Goal: Transaction & Acquisition: Purchase product/service

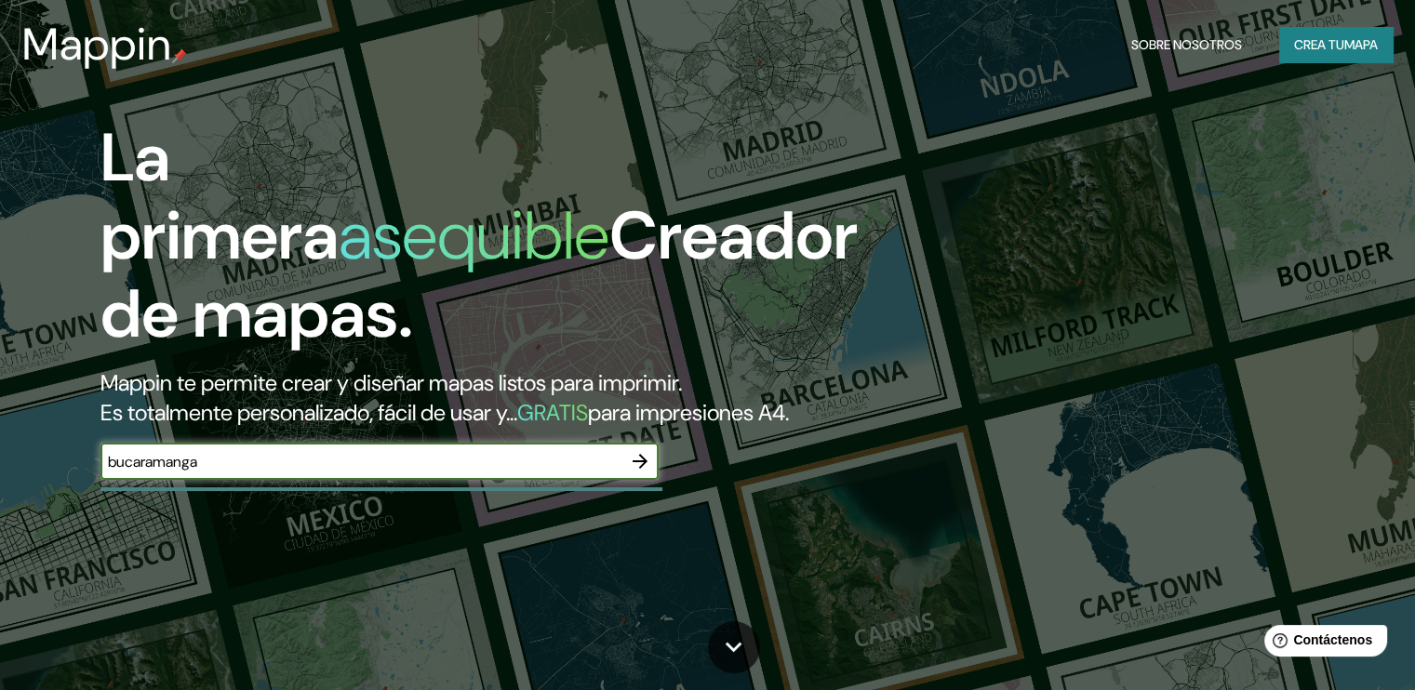
type input "bucaramanga"
click at [641, 473] on icon "button" at bounding box center [640, 461] width 22 height 22
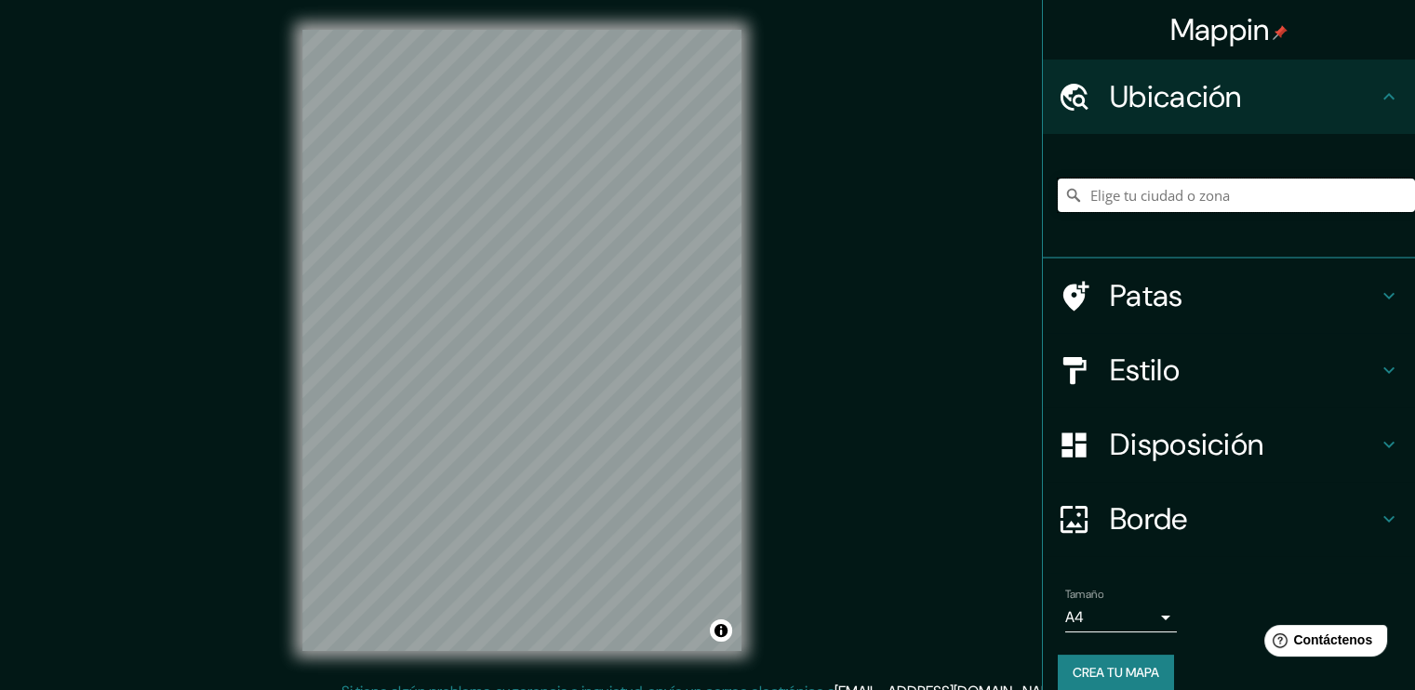
click at [1201, 205] on input "Elige tu ciudad o zona" at bounding box center [1236, 195] width 357 height 33
click at [1172, 186] on input "Elige tu ciudad o zona" at bounding box center [1236, 195] width 357 height 33
type input "Bucaramanga, [GEOGRAPHIC_DATA], [GEOGRAPHIC_DATA]"
click at [1165, 360] on font "Estilo" at bounding box center [1145, 370] width 70 height 39
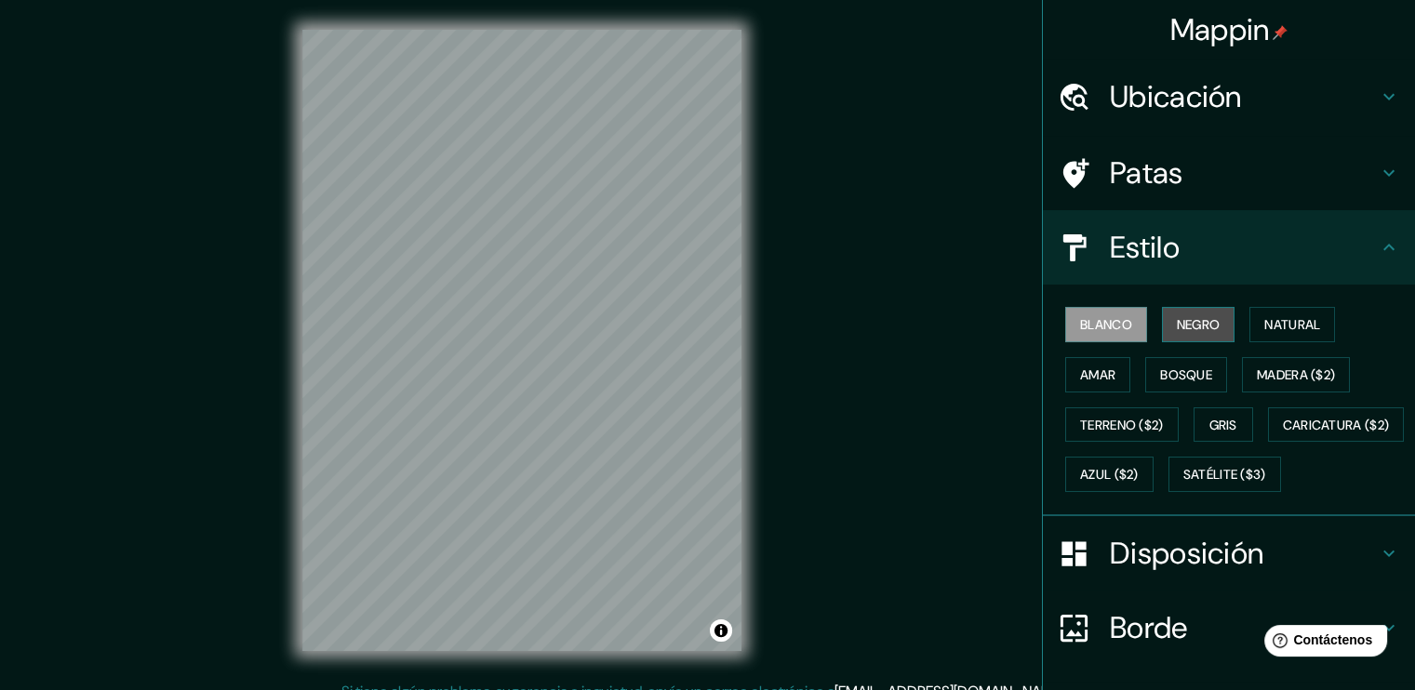
click at [1177, 325] on font "Negro" at bounding box center [1199, 324] width 44 height 17
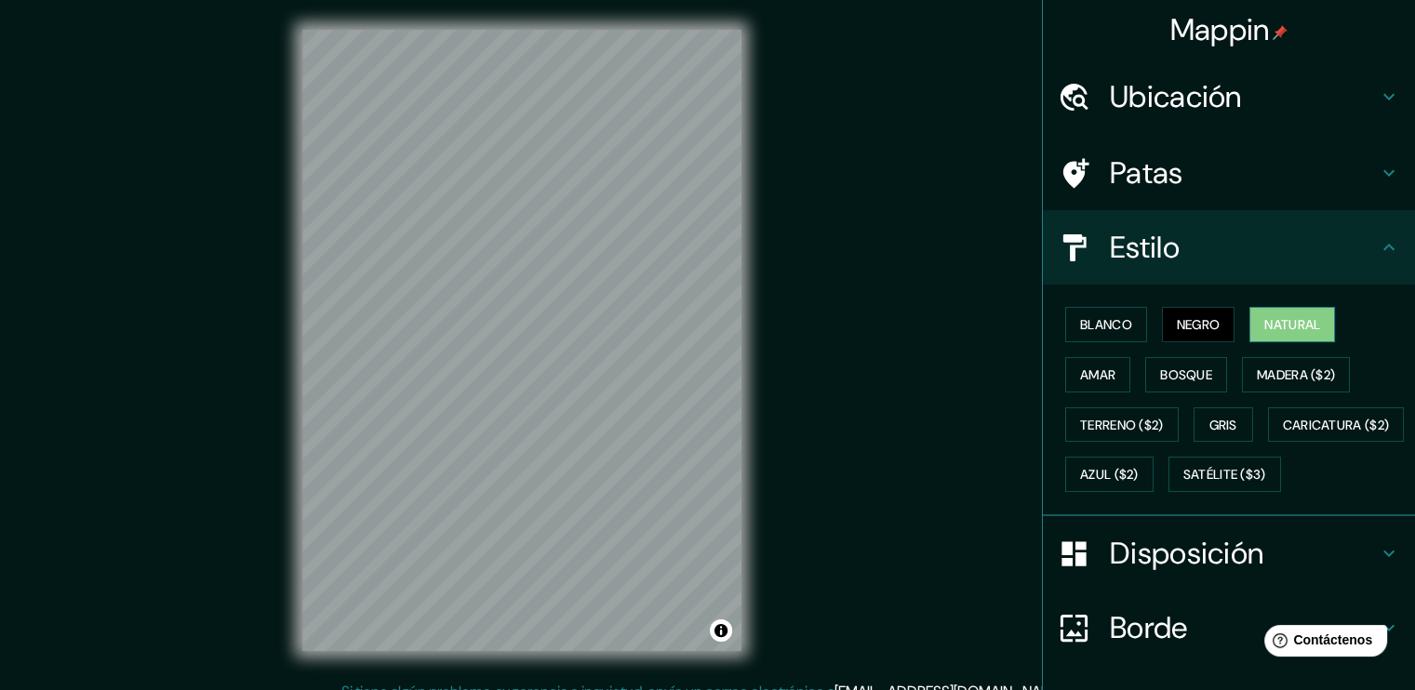
click at [1264, 319] on font "Natural" at bounding box center [1292, 324] width 56 height 17
click at [1283, 434] on font "Caricatura ($2)" at bounding box center [1336, 425] width 107 height 17
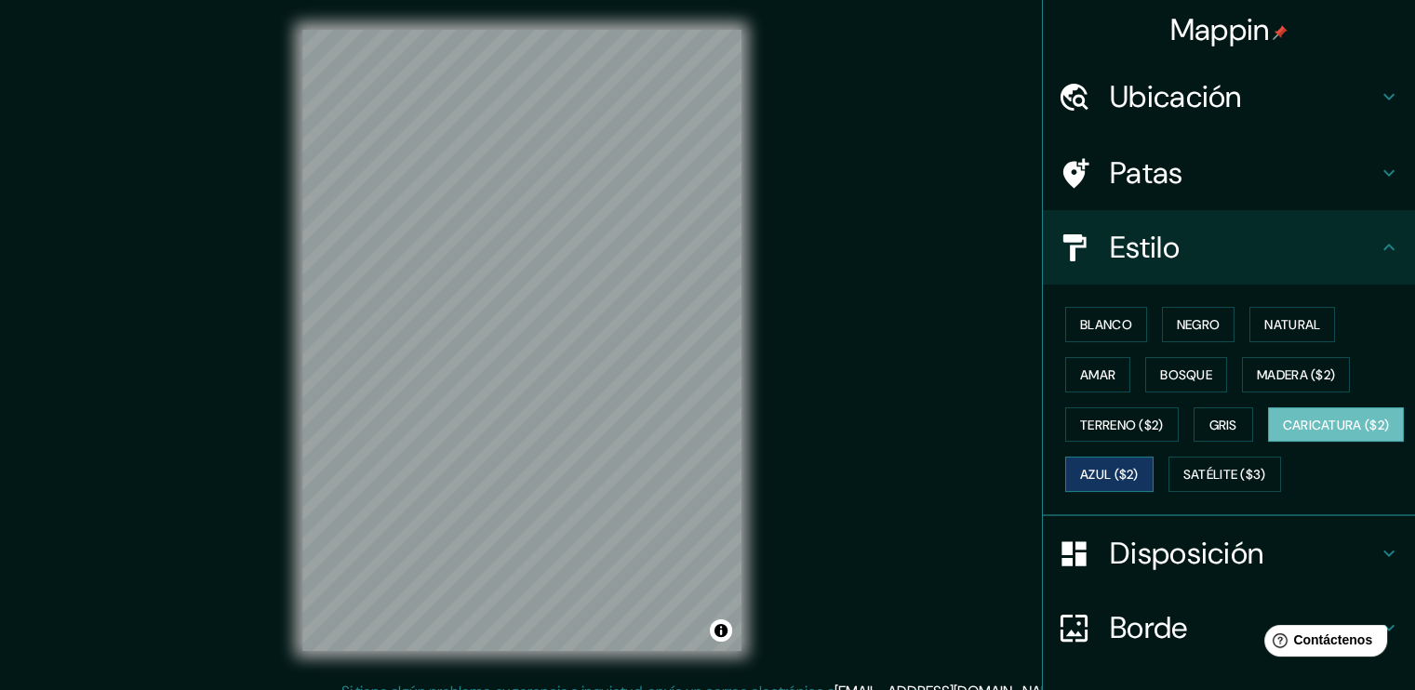
click at [1154, 457] on button "Azul ($2)" at bounding box center [1109, 474] width 88 height 35
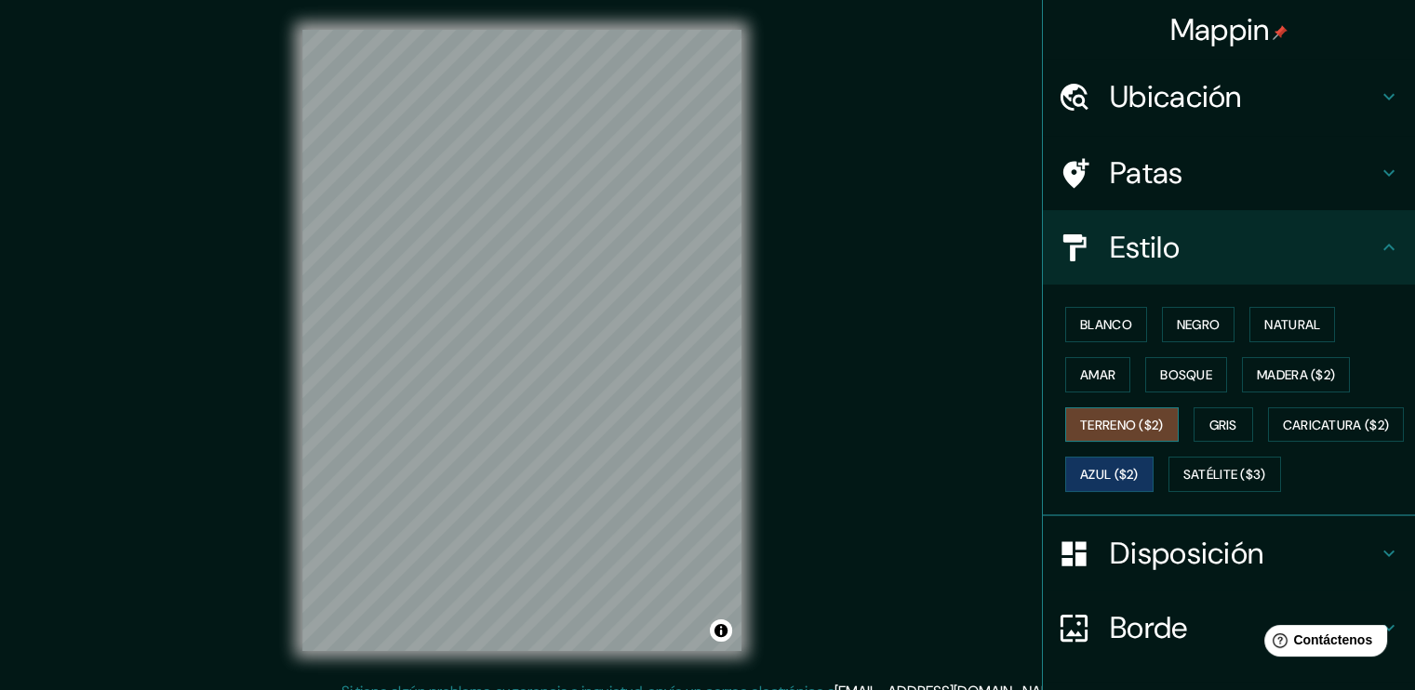
click at [1100, 407] on button "Terreno ($2)" at bounding box center [1121, 424] width 113 height 35
click at [1095, 368] on font "Amar" at bounding box center [1097, 375] width 35 height 17
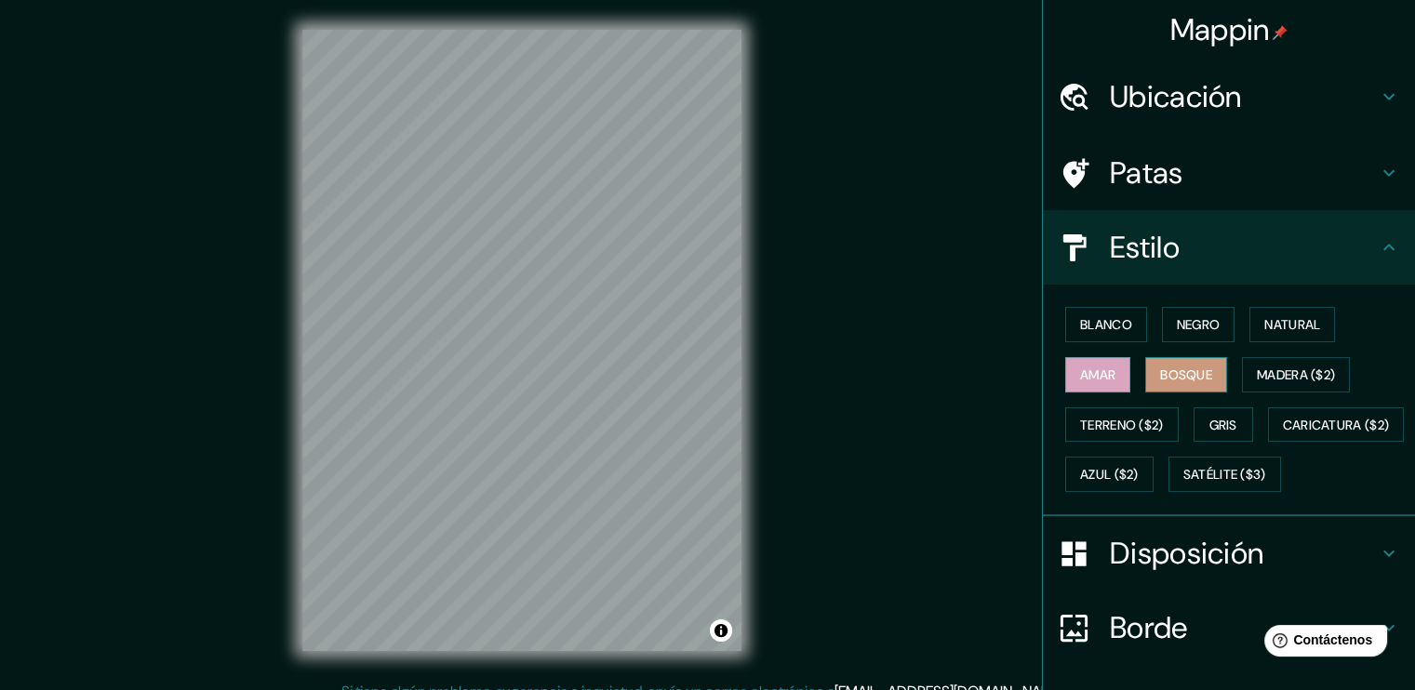
click at [1174, 367] on font "Bosque" at bounding box center [1186, 375] width 52 height 17
click at [1264, 327] on font "Natural" at bounding box center [1292, 324] width 56 height 17
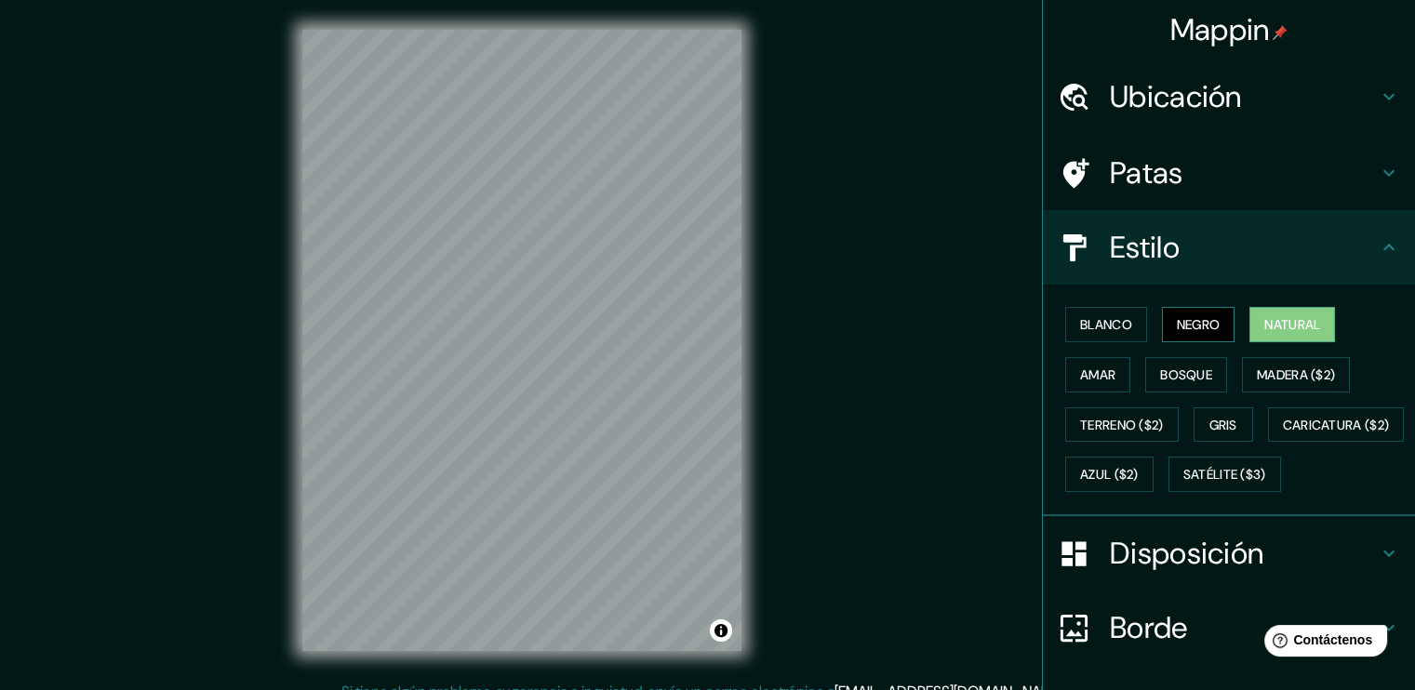
click at [1178, 313] on font "Negro" at bounding box center [1199, 325] width 44 height 24
click at [1111, 316] on font "Blanco" at bounding box center [1106, 324] width 52 height 17
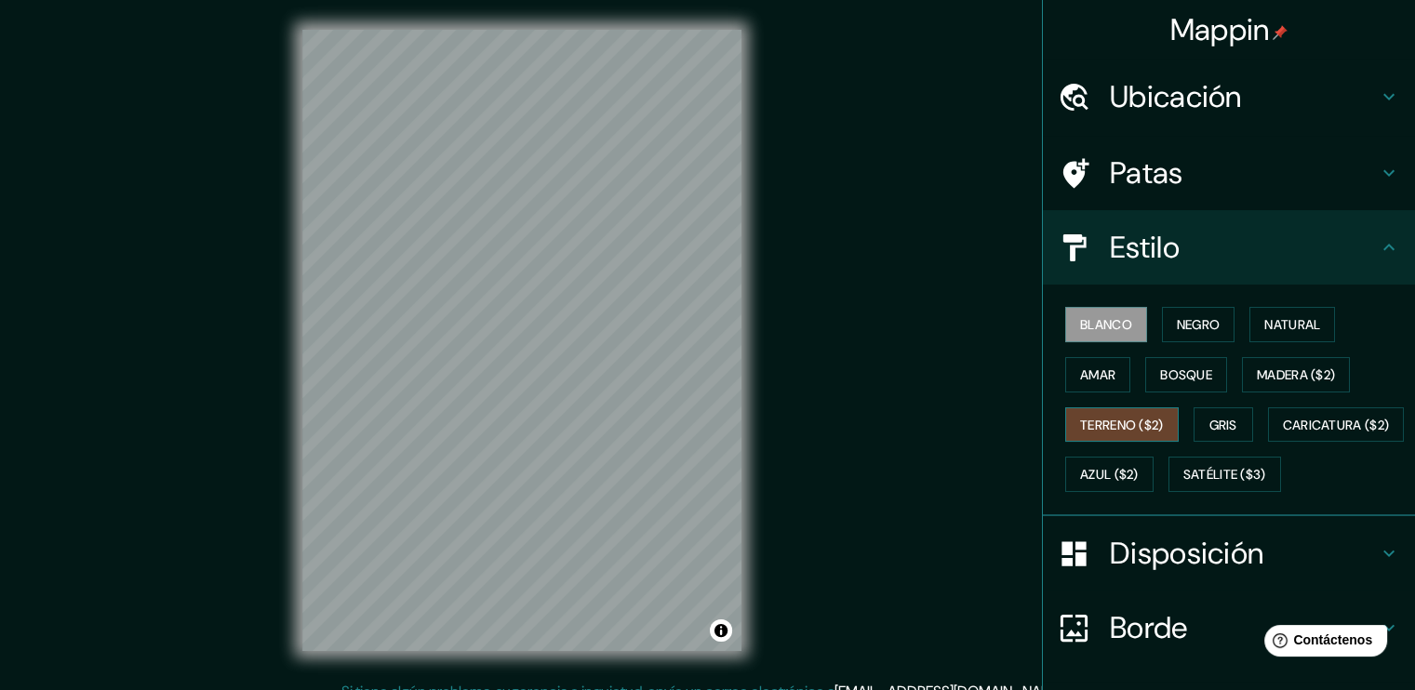
click at [1115, 420] on font "Terreno ($2)" at bounding box center [1122, 425] width 84 height 17
click at [1272, 316] on font "Natural" at bounding box center [1292, 324] width 56 height 17
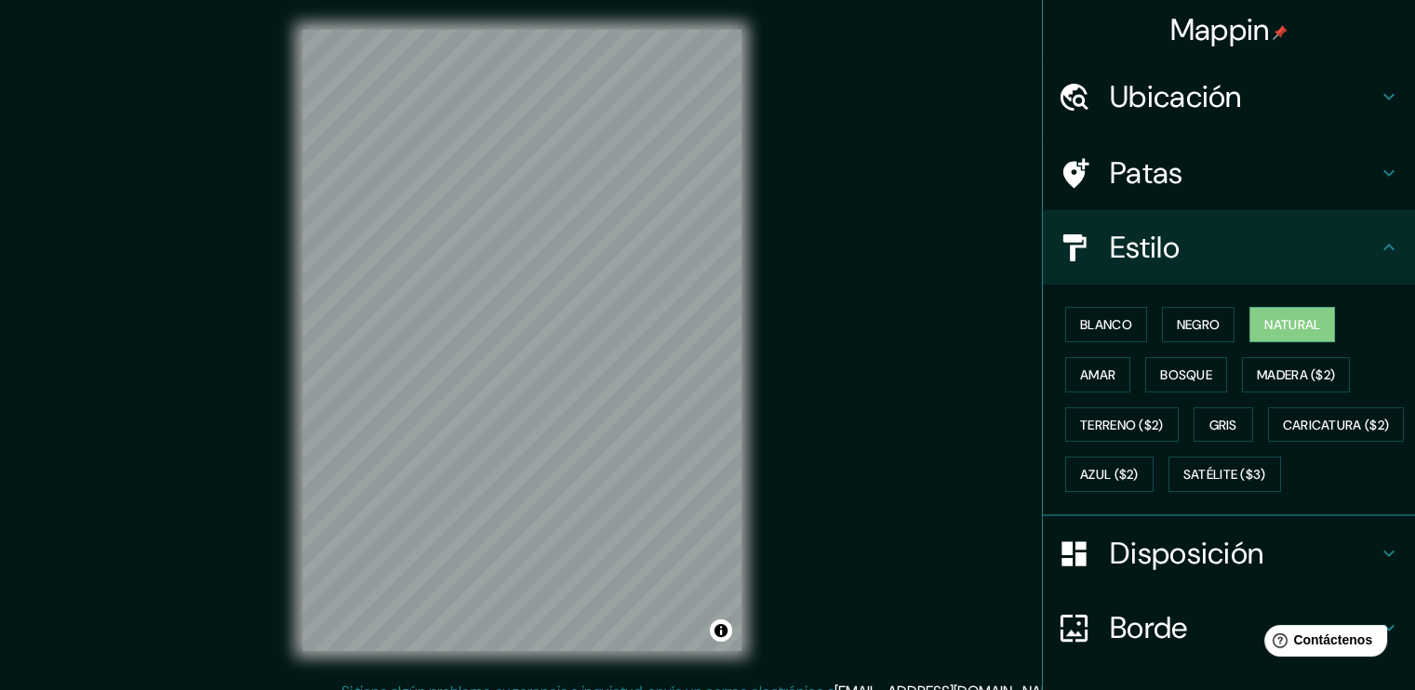
click at [1161, 573] on font "Disposición" at bounding box center [1187, 553] width 154 height 39
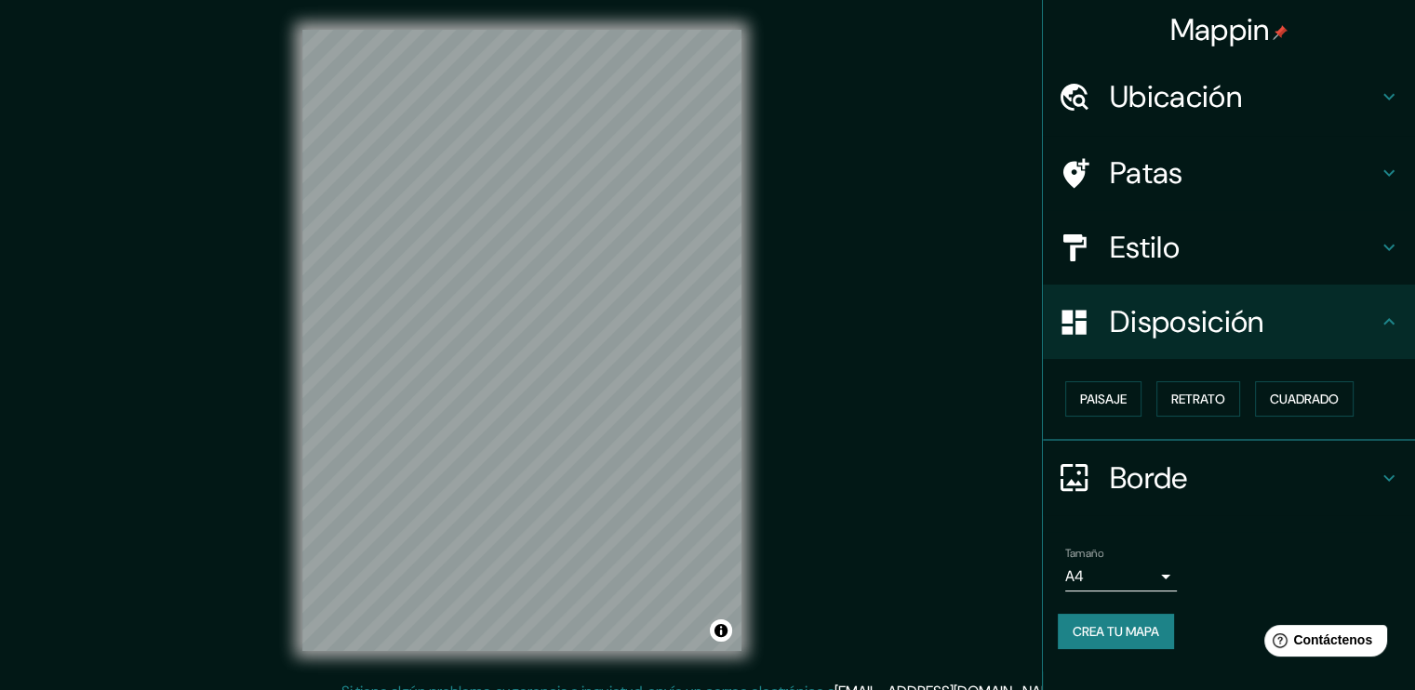
scroll to position [20, 0]
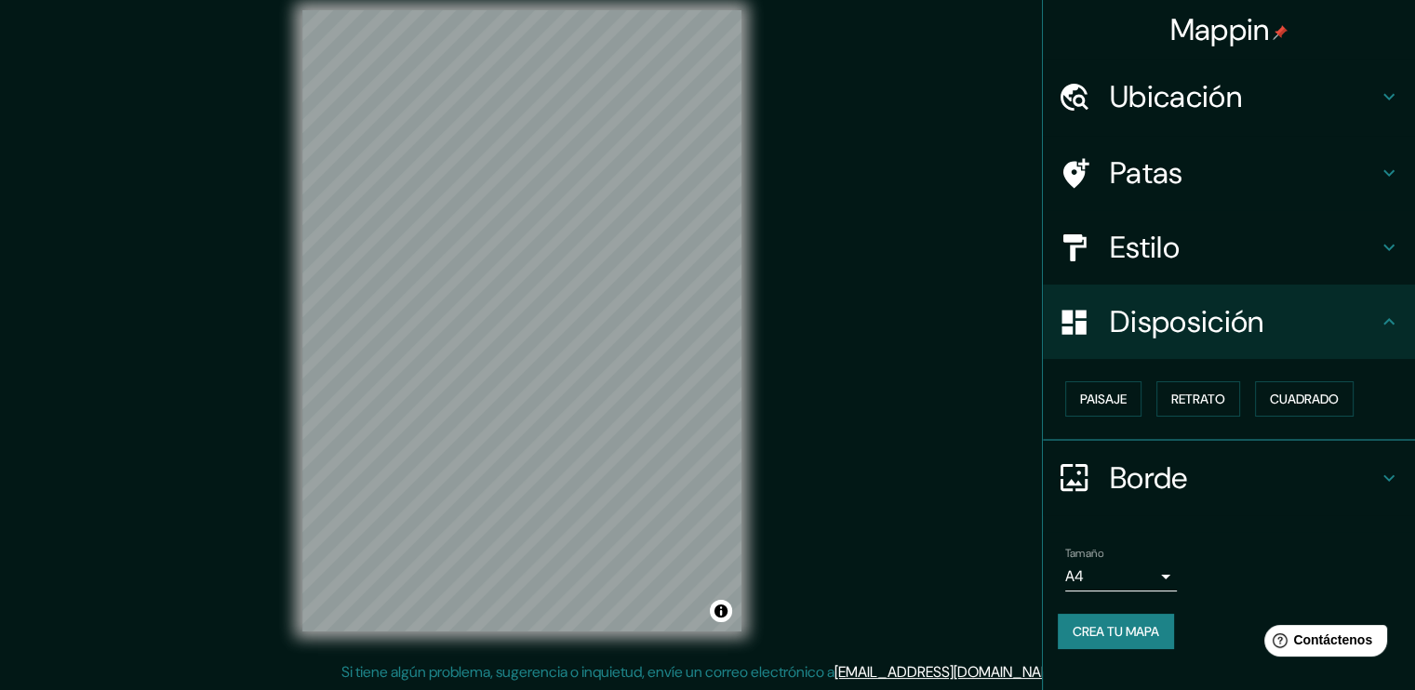
click at [1146, 167] on font "Patas" at bounding box center [1146, 173] width 73 height 39
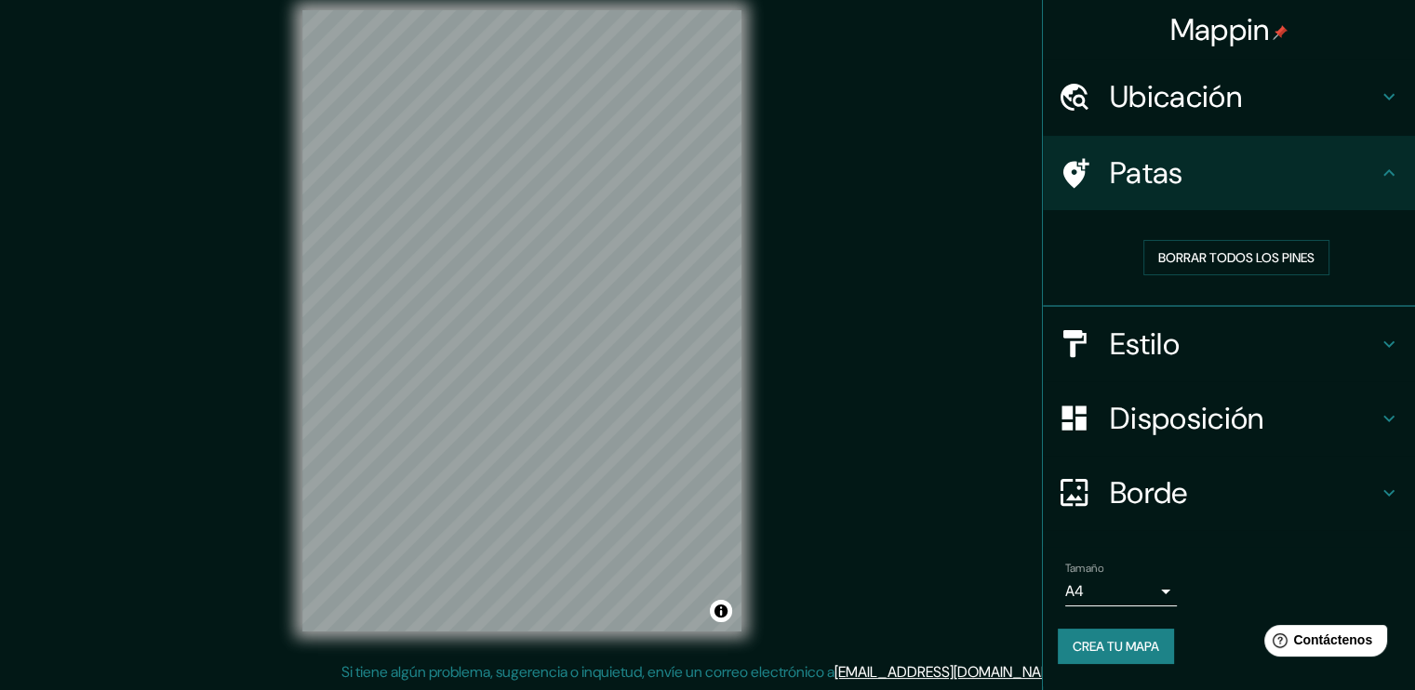
click at [1212, 82] on font "Ubicación" at bounding box center [1176, 96] width 132 height 39
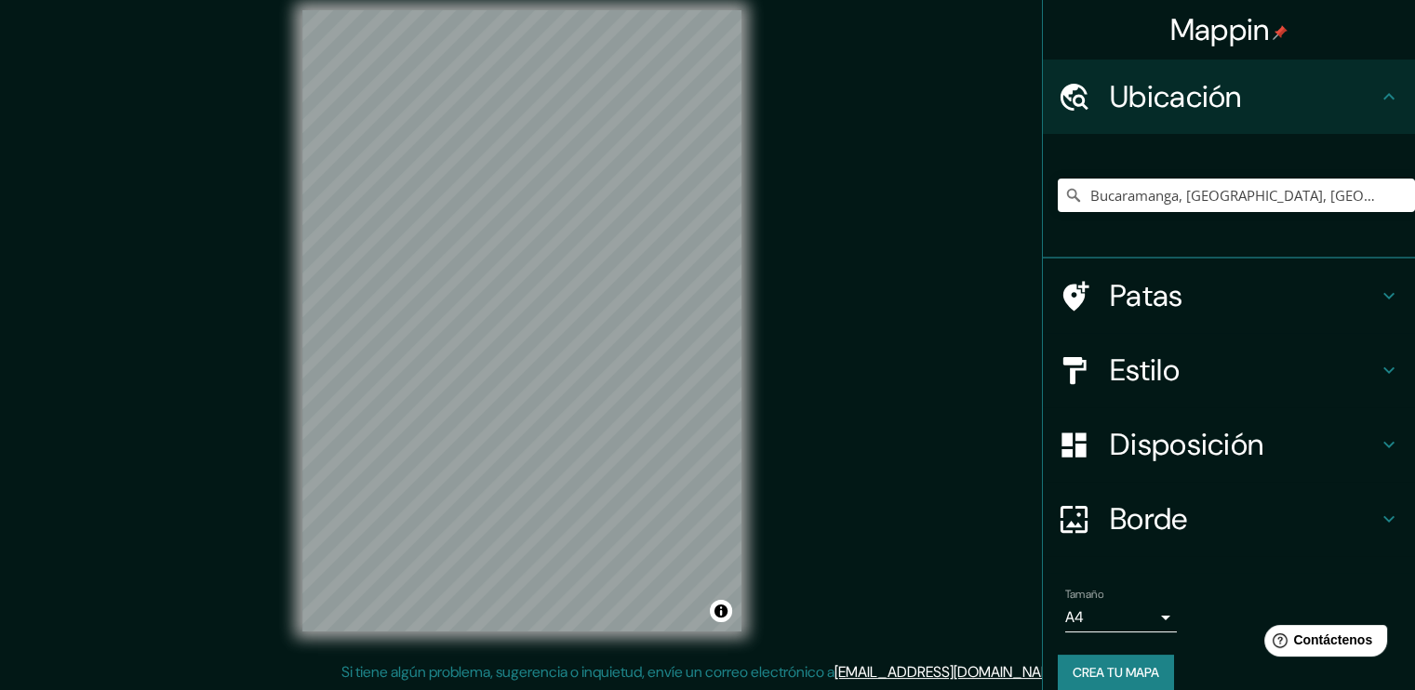
click at [1167, 297] on font "Patas" at bounding box center [1146, 295] width 73 height 39
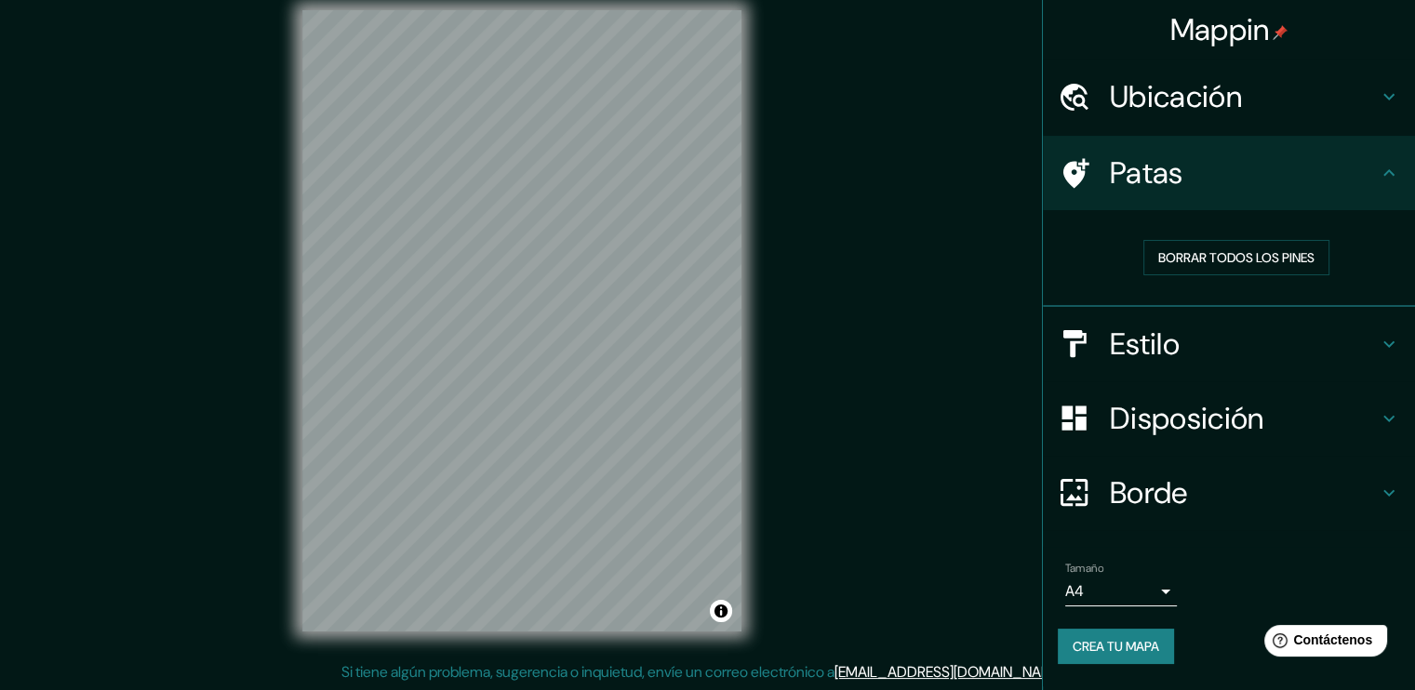
click at [1158, 349] on font "Estilo" at bounding box center [1145, 344] width 70 height 39
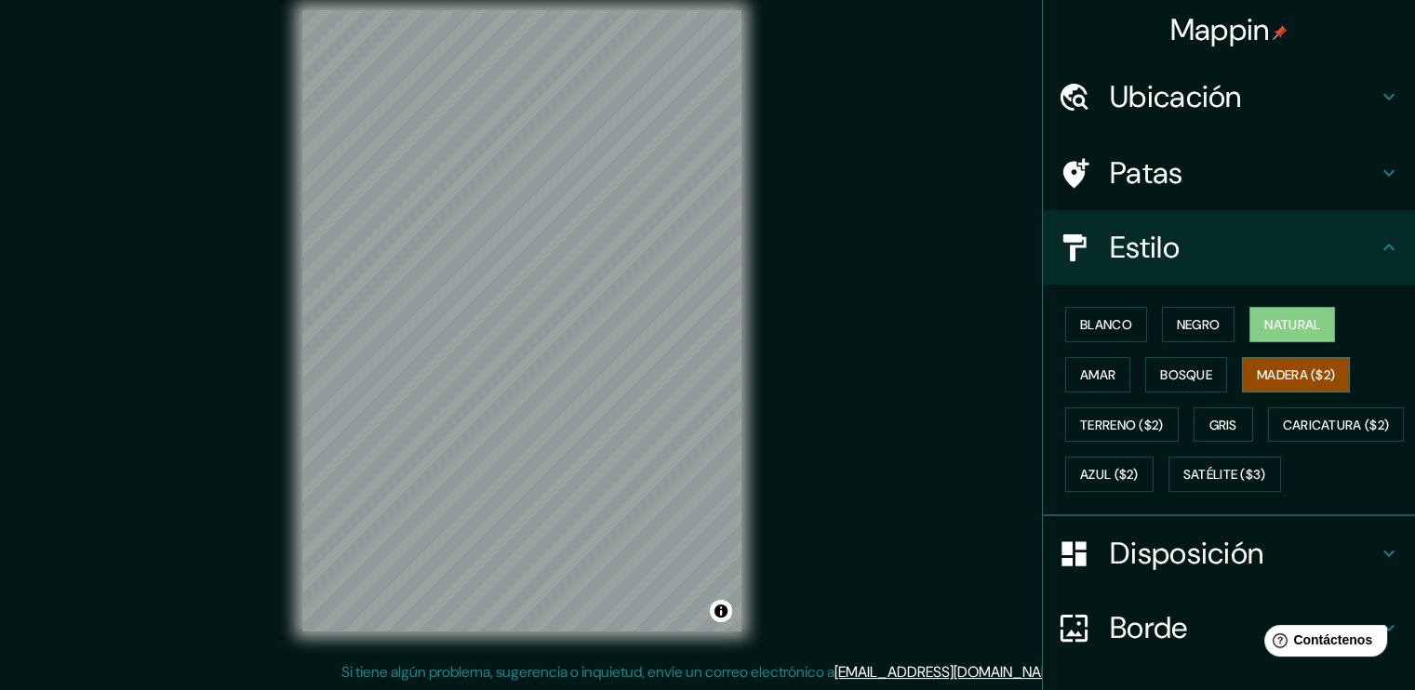
scroll to position [176, 0]
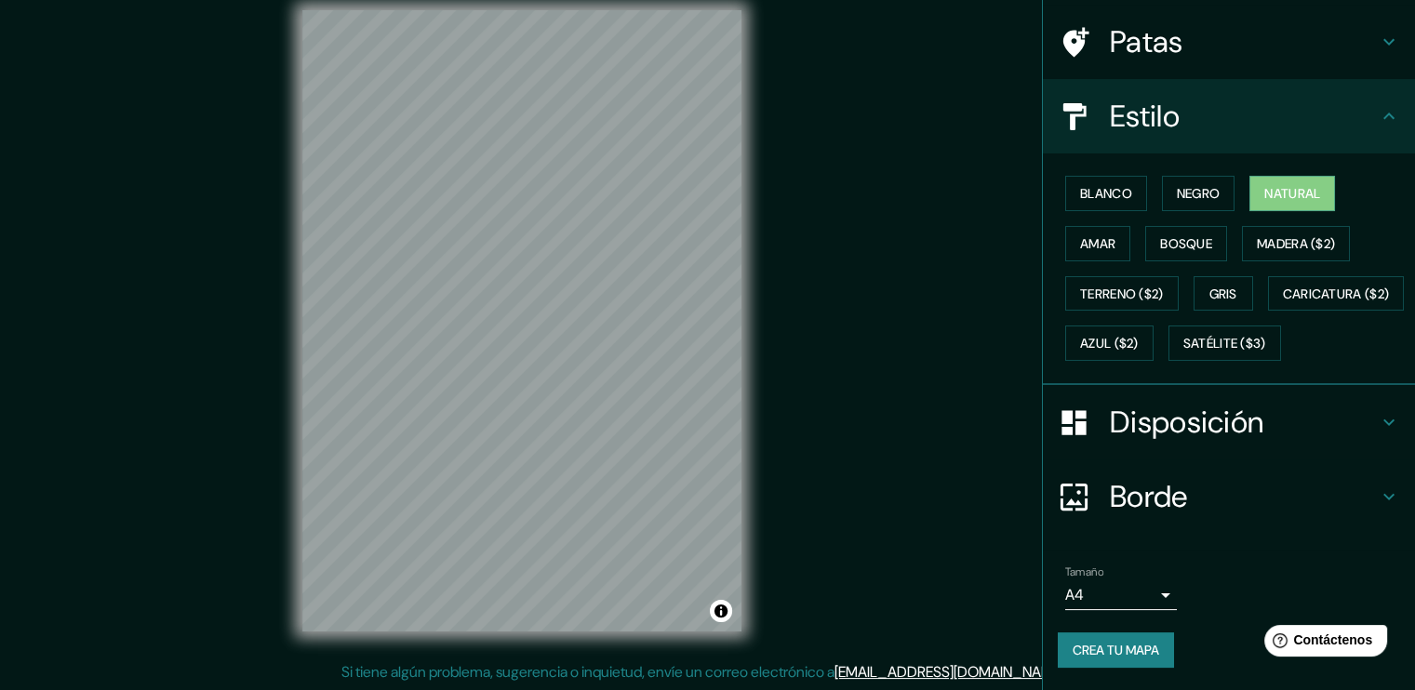
click at [1192, 411] on font "Disposición" at bounding box center [1187, 422] width 154 height 39
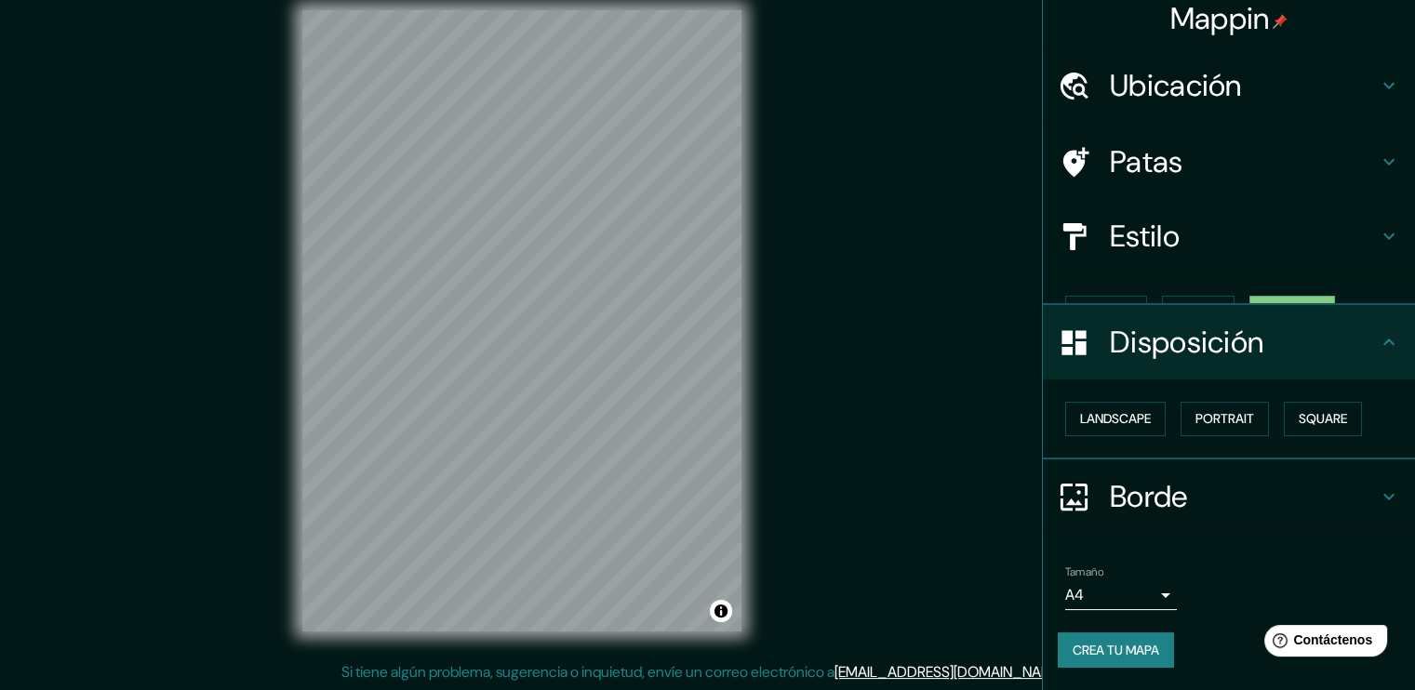
scroll to position [0, 0]
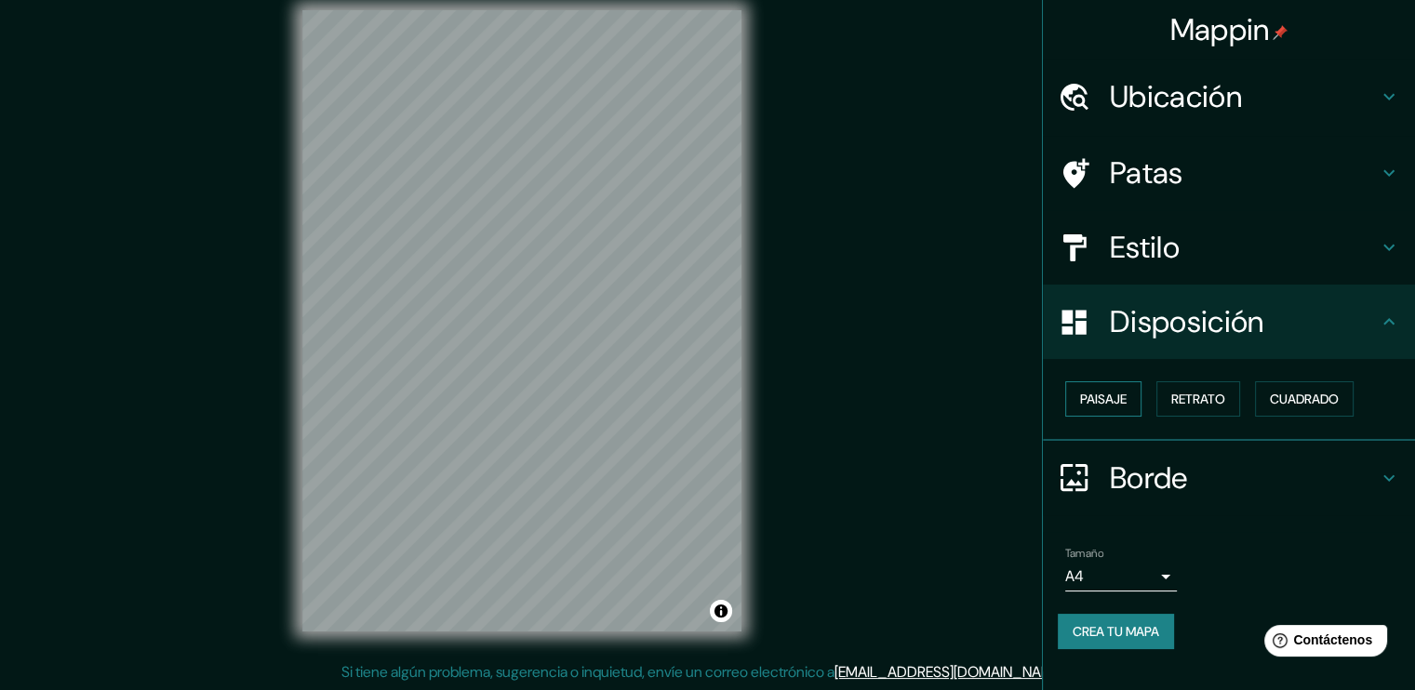
click at [1113, 401] on font "Paisaje" at bounding box center [1103, 399] width 47 height 17
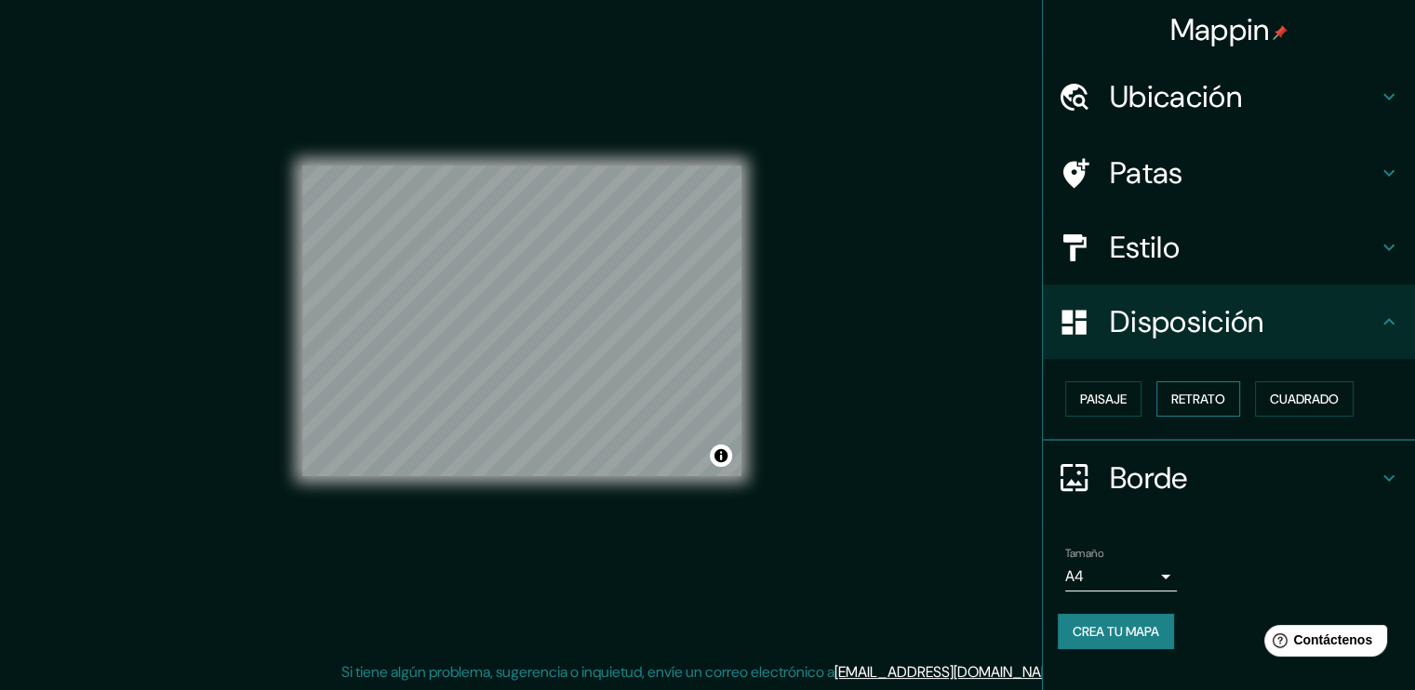
click at [1208, 391] on font "Retrato" at bounding box center [1198, 399] width 54 height 17
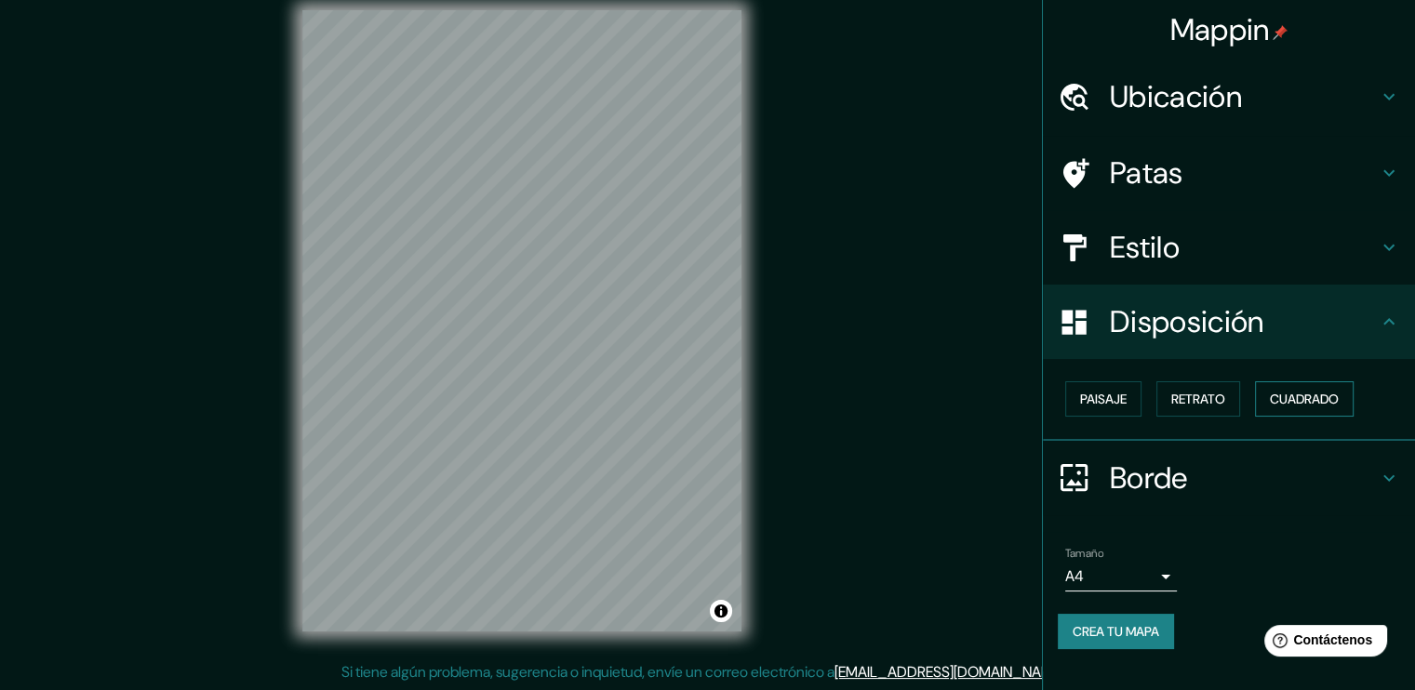
click at [1298, 397] on font "Cuadrado" at bounding box center [1304, 399] width 69 height 17
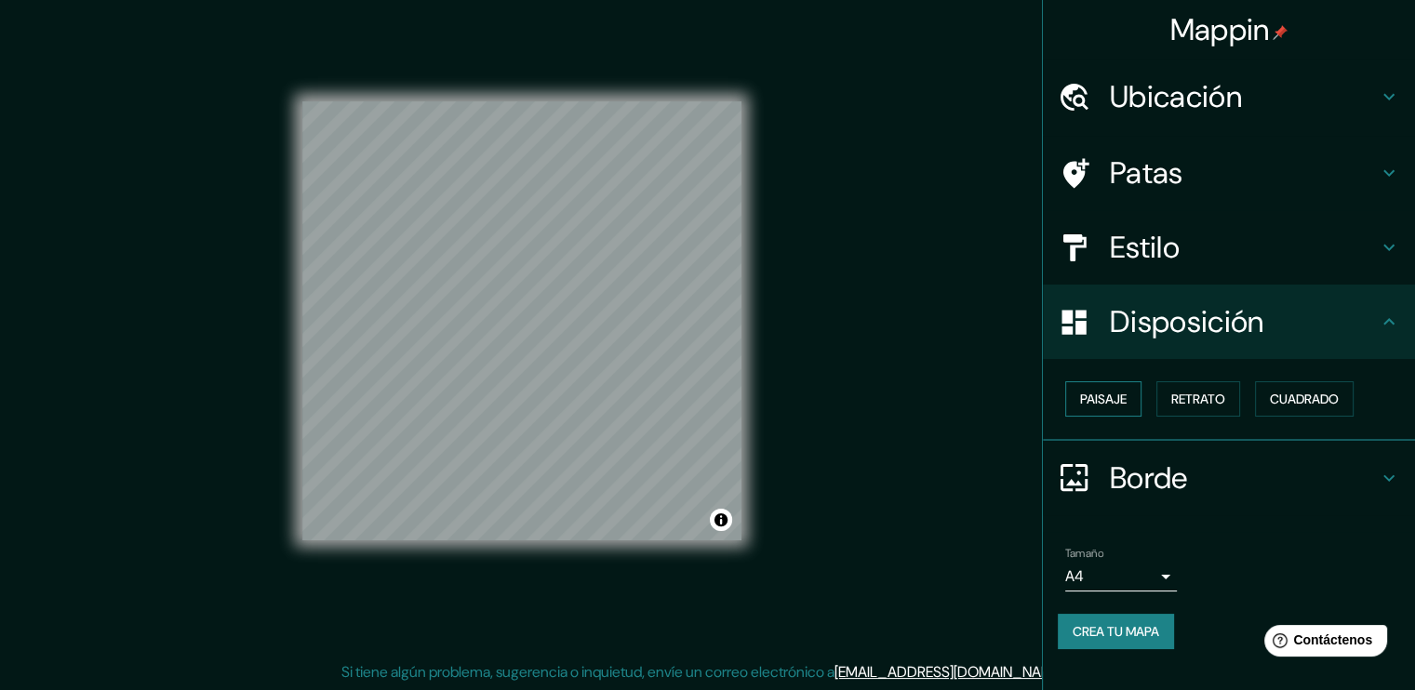
click at [1104, 402] on font "Paisaje" at bounding box center [1103, 399] width 47 height 17
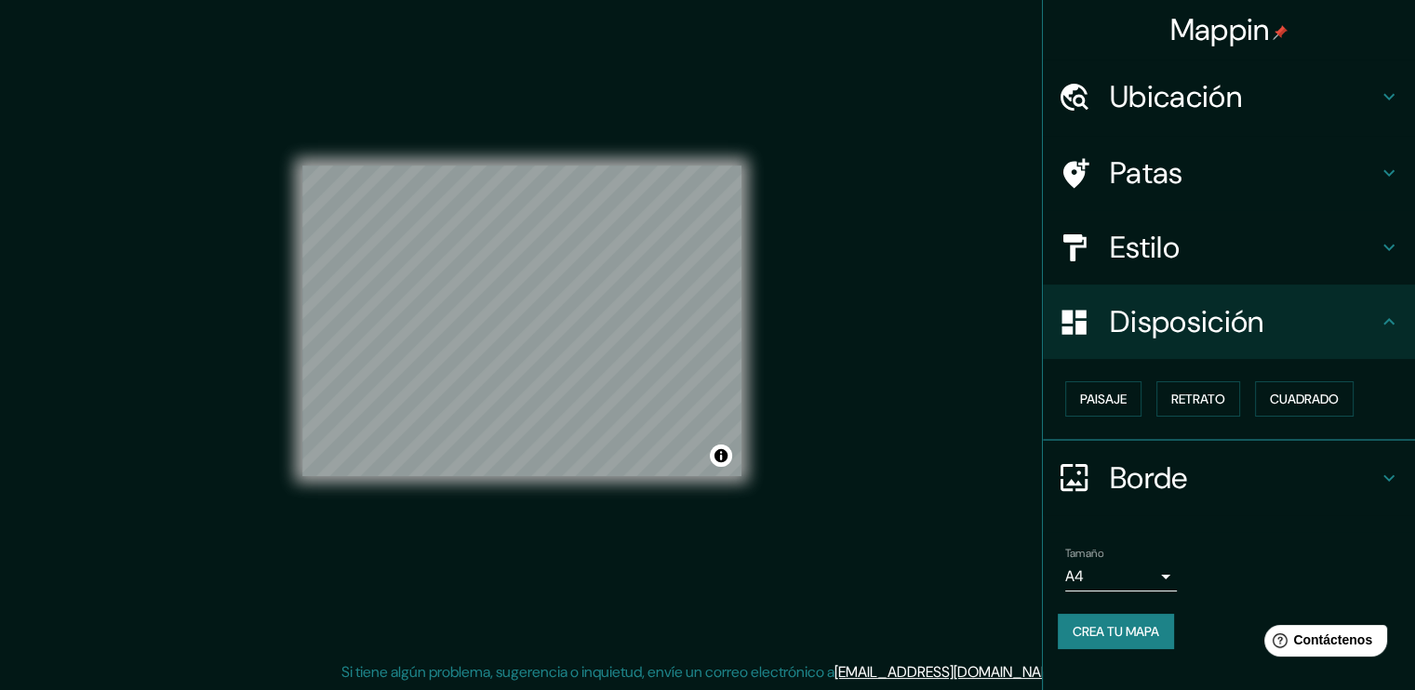
click at [1128, 473] on font "Borde" at bounding box center [1149, 478] width 78 height 39
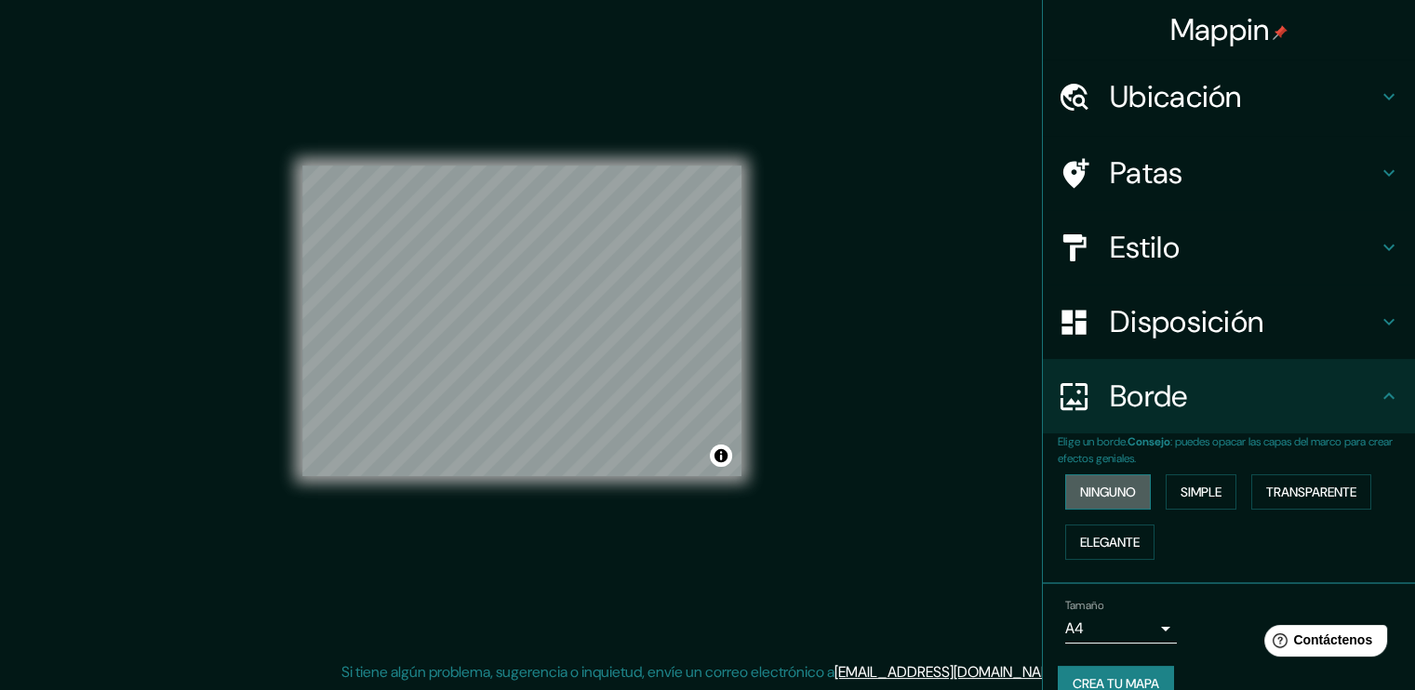
click at [1113, 495] on font "Ninguno" at bounding box center [1108, 492] width 56 height 17
click at [1112, 527] on button "Elegante" at bounding box center [1109, 542] width 89 height 35
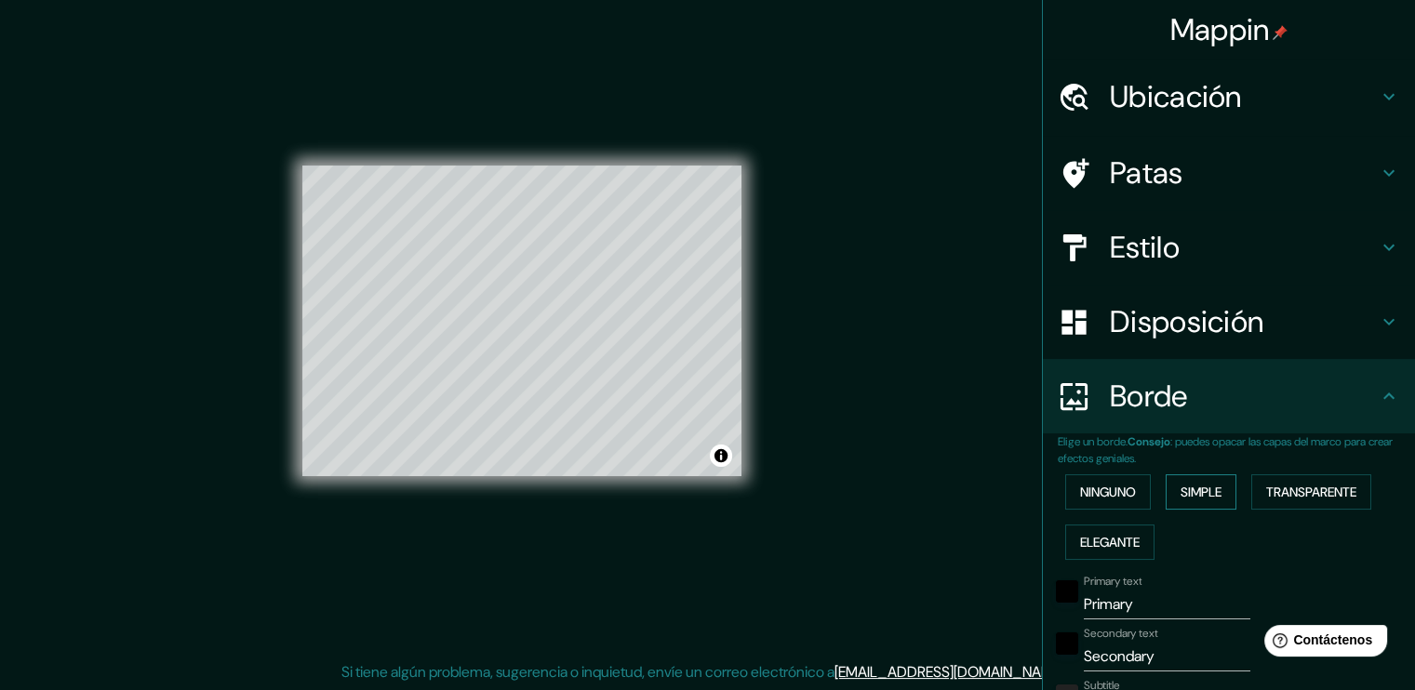
click at [1195, 487] on font "Simple" at bounding box center [1201, 492] width 41 height 17
click at [1335, 500] on font "Transparente" at bounding box center [1311, 492] width 90 height 24
click at [1104, 488] on font "Ninguno" at bounding box center [1108, 492] width 56 height 17
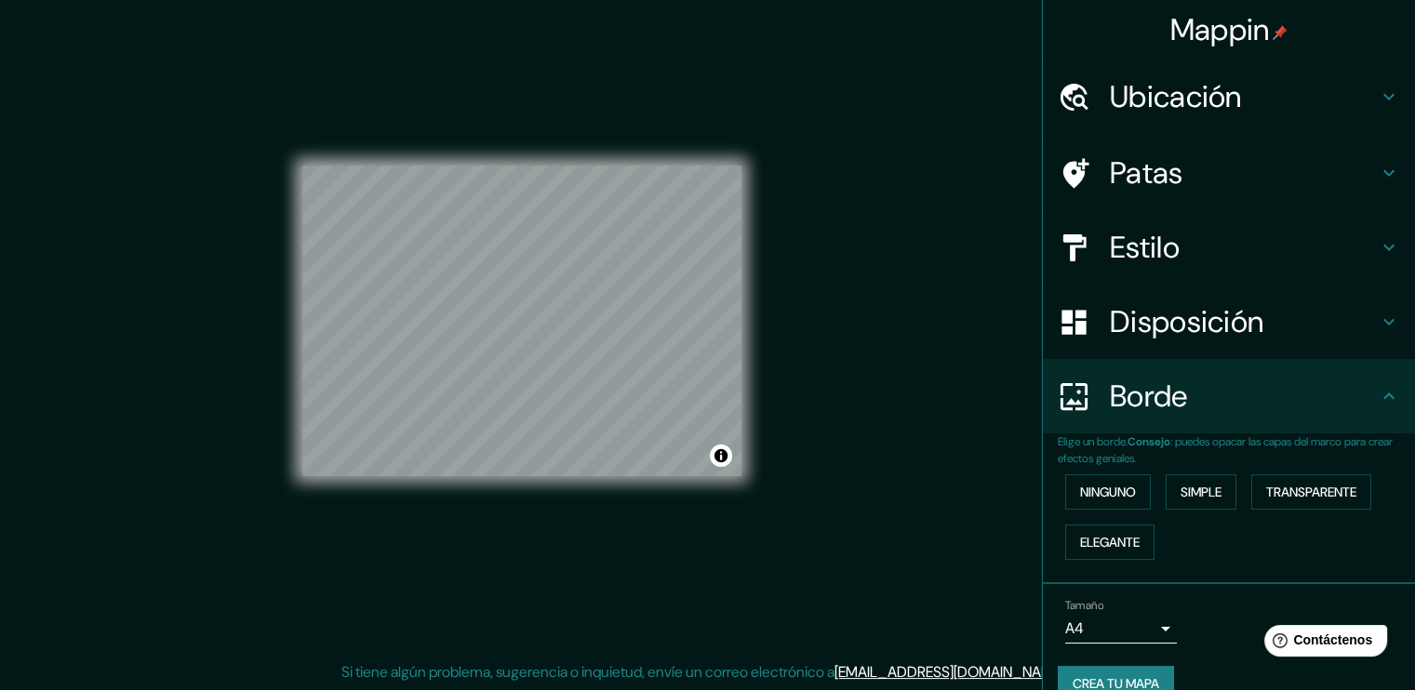
click at [1193, 90] on font "Ubicación" at bounding box center [1176, 96] width 132 height 39
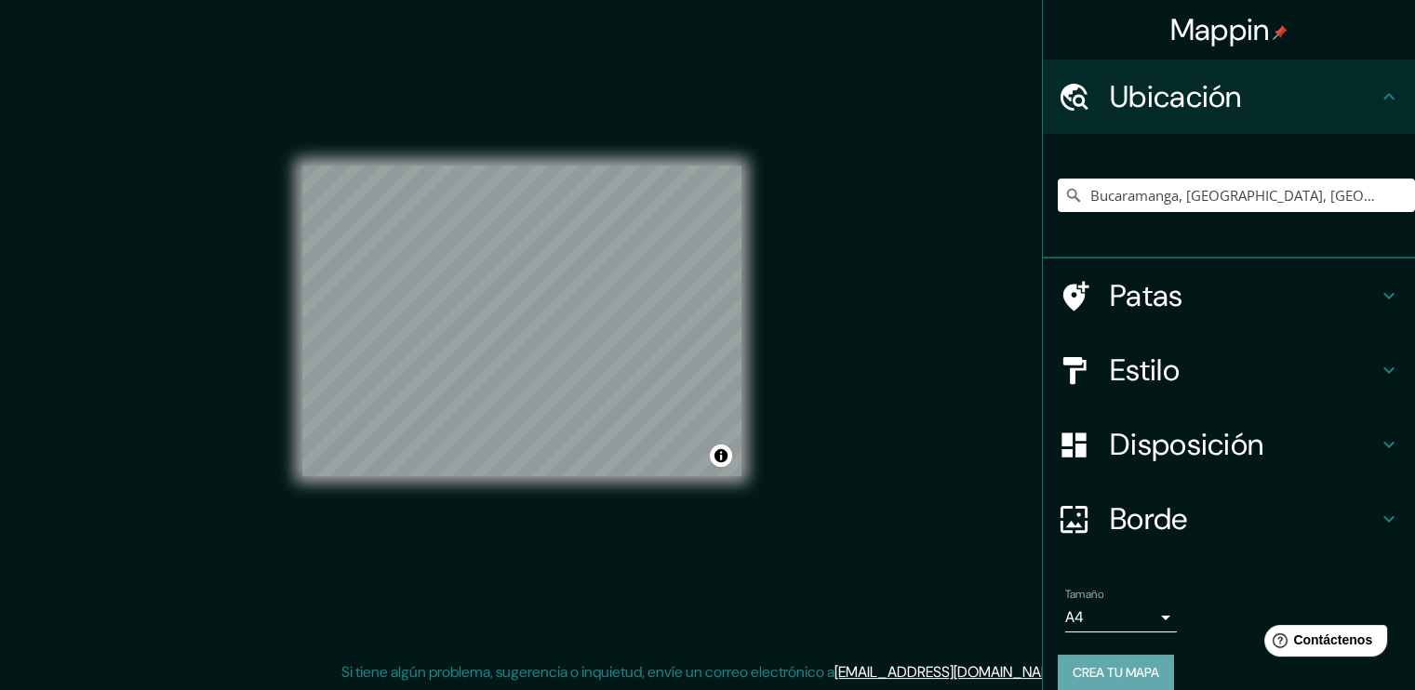
click at [1108, 664] on font "Crea tu mapa" at bounding box center [1116, 672] width 87 height 17
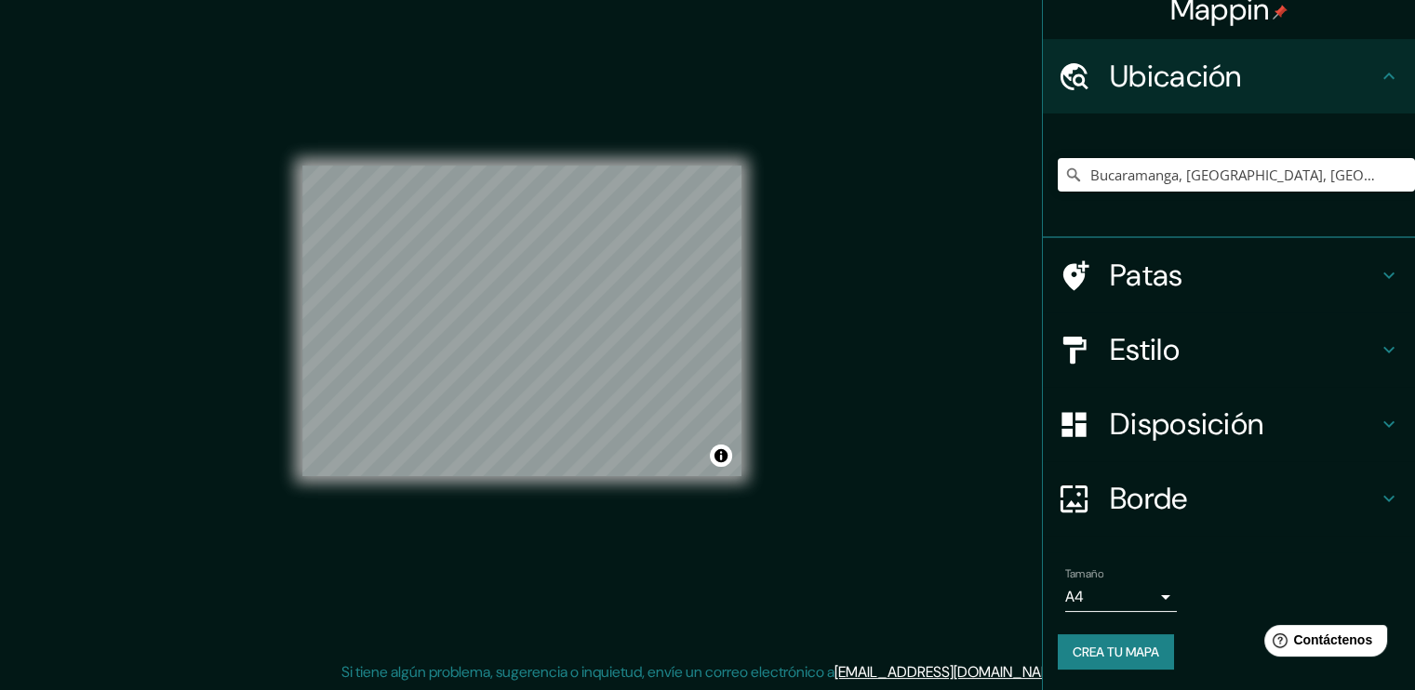
click at [1084, 637] on button "Crea tu mapa" at bounding box center [1116, 651] width 116 height 35
